Goal: Task Accomplishment & Management: Manage account settings

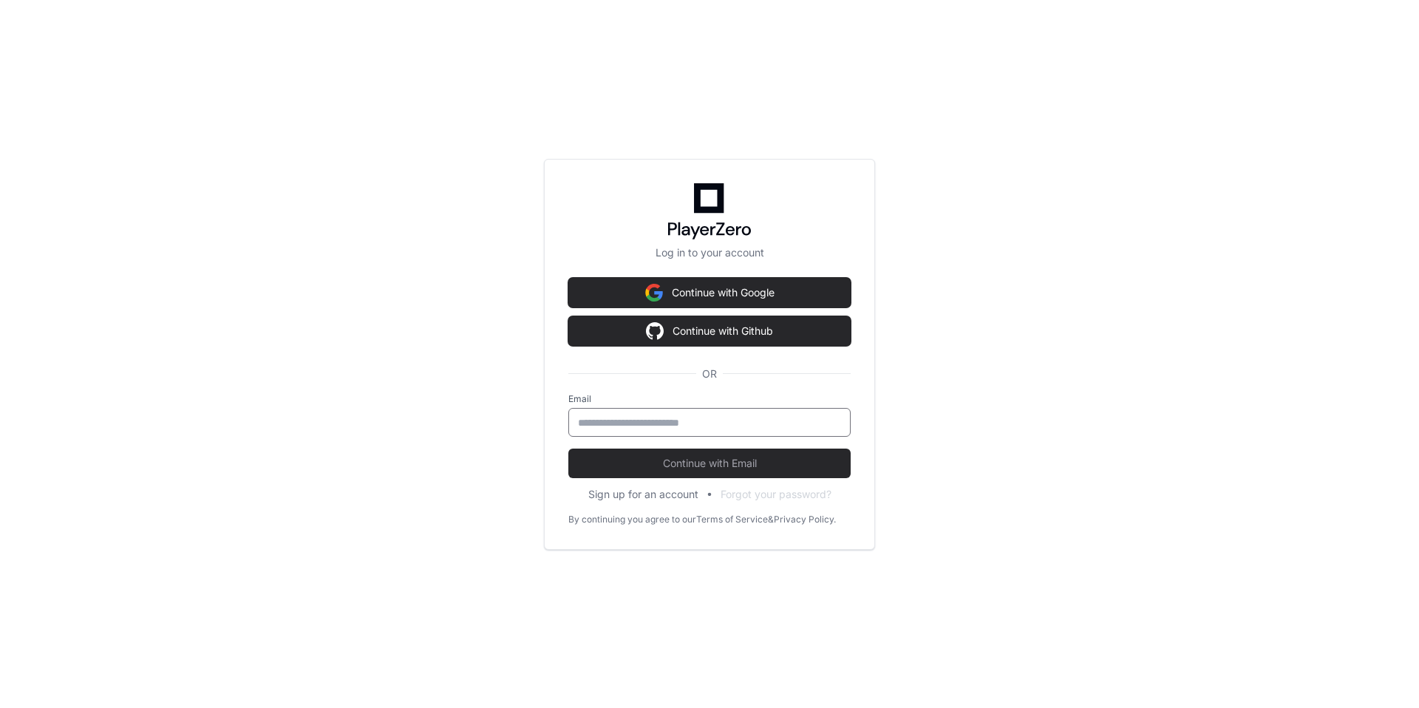
click at [658, 421] on input "email" at bounding box center [709, 422] width 263 height 15
